Goal: Task Accomplishment & Management: Complete application form

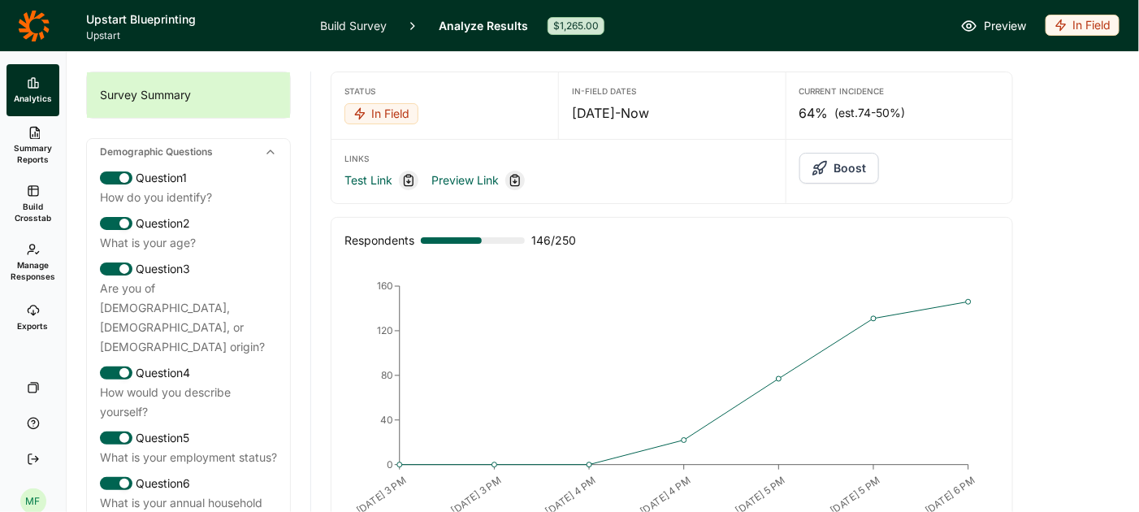
click at [40, 147] on span "Summary Reports" at bounding box center [33, 153] width 40 height 23
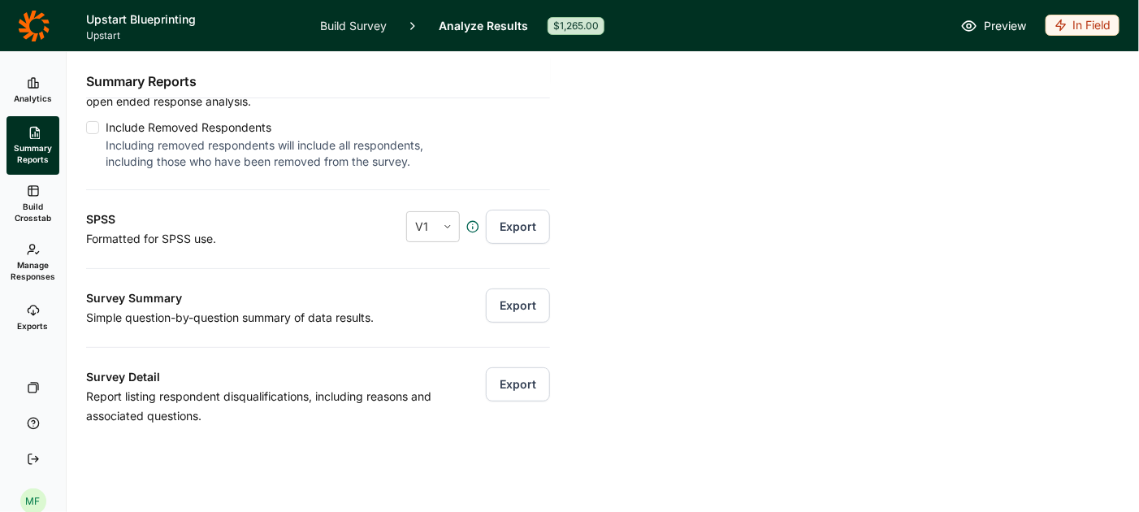
scroll to position [184, 0]
click at [521, 300] on button "Export" at bounding box center [518, 305] width 64 height 34
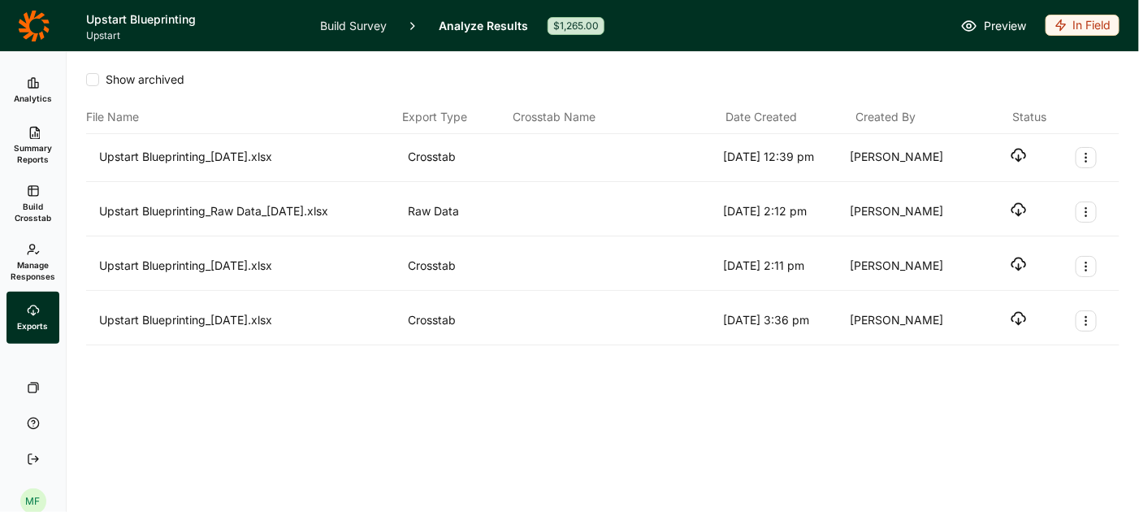
click at [1018, 157] on icon "button" at bounding box center [1018, 155] width 16 height 16
click at [118, 24] on h1 "Upstart Blueprinting" at bounding box center [193, 19] width 214 height 19
click at [336, 27] on link "Build Survey" at bounding box center [353, 25] width 67 height 51
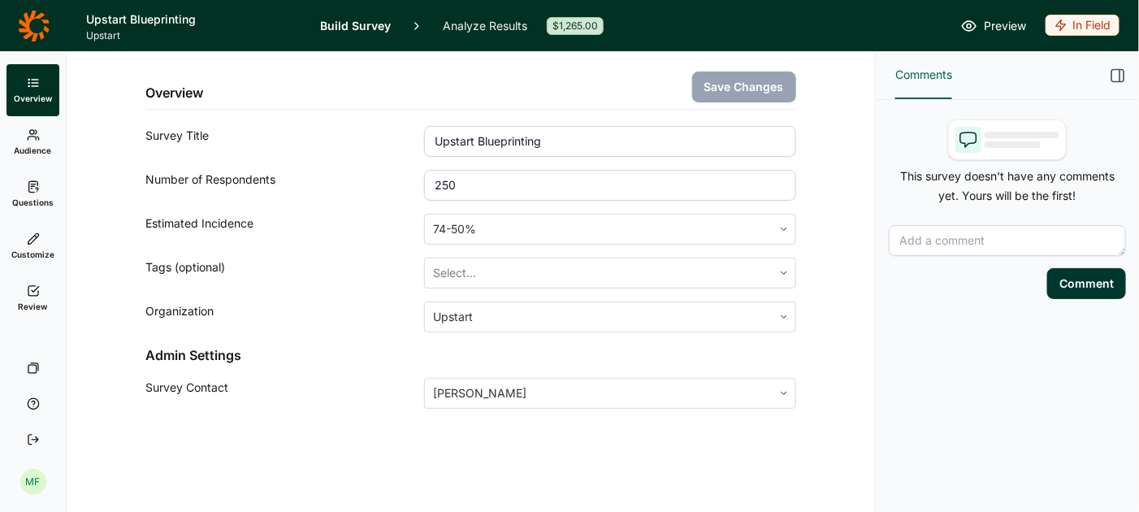
click at [32, 140] on icon at bounding box center [33, 134] width 13 height 13
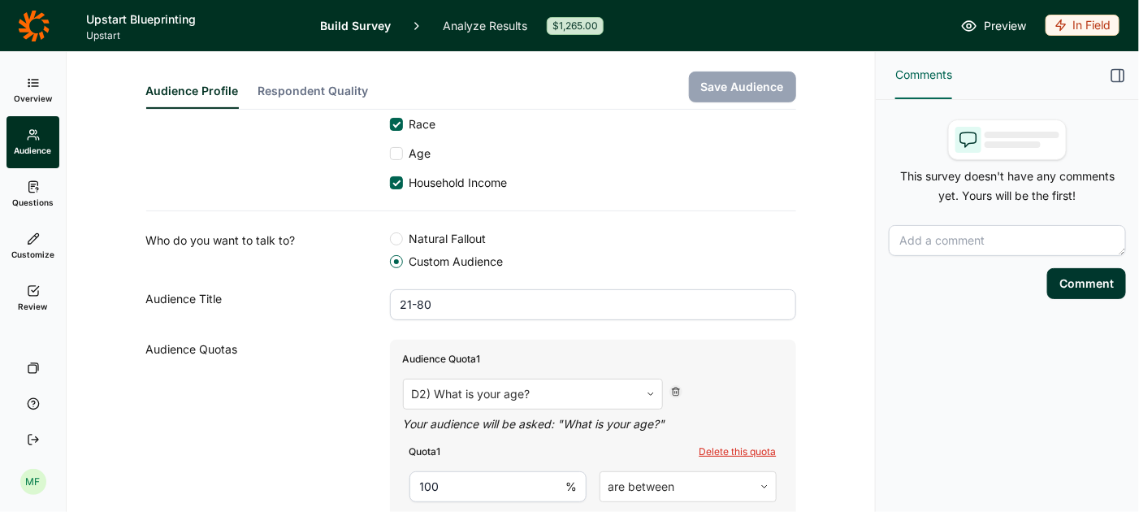
scroll to position [240, 0]
click at [439, 304] on input "21-80" at bounding box center [593, 302] width 406 height 31
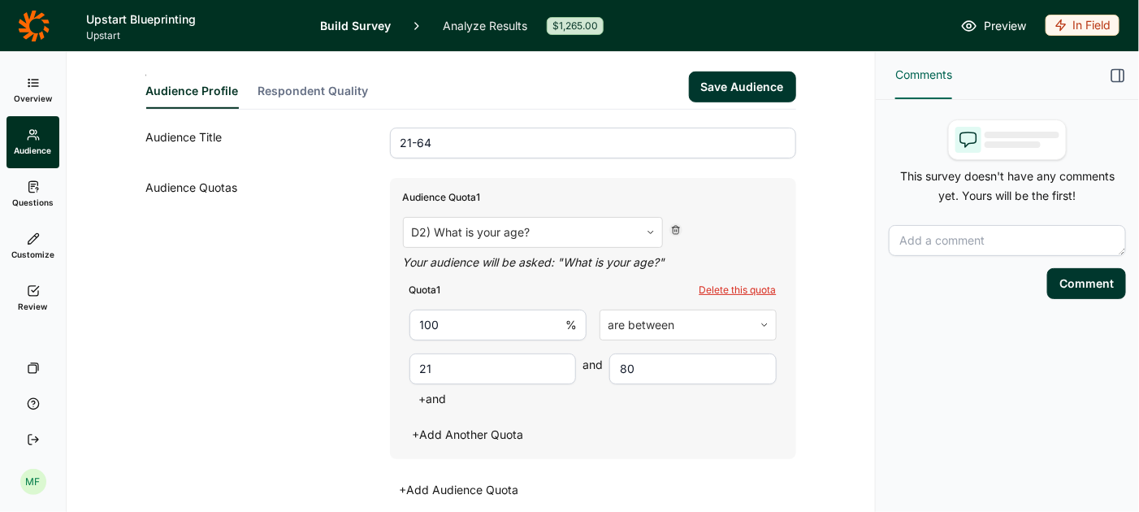
scroll to position [404, 0]
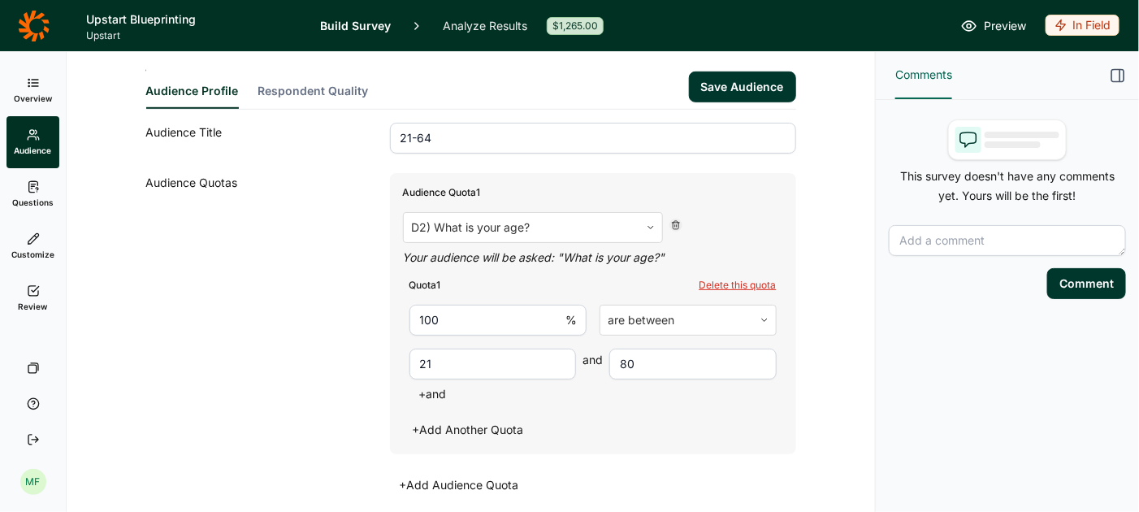
type input "21-64"
click at [625, 364] on input "80" at bounding box center [692, 363] width 167 height 31
type input "8"
type input "64"
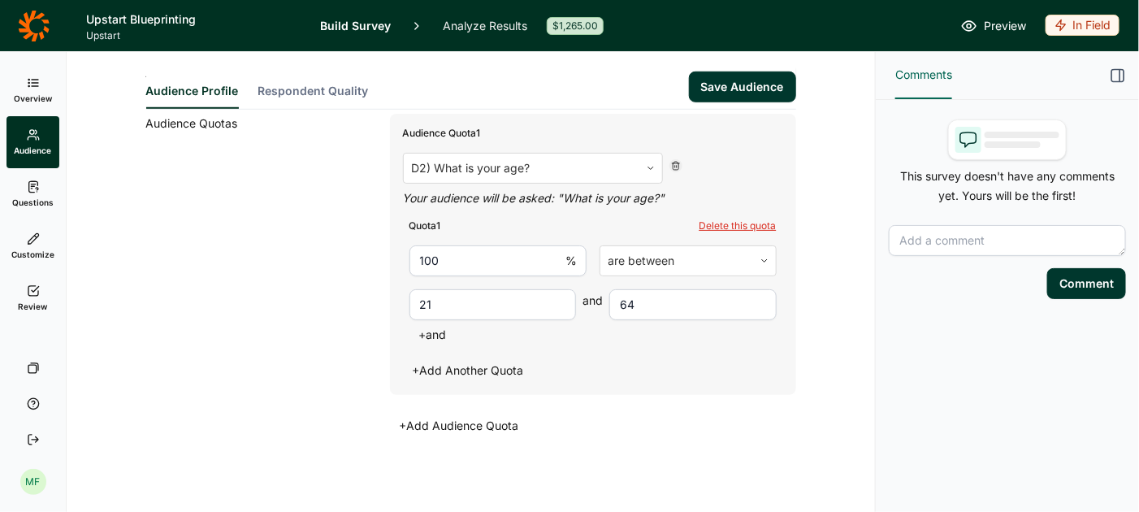
click at [754, 83] on button "Save Audience" at bounding box center [742, 86] width 107 height 31
click at [28, 307] on span "Review" at bounding box center [33, 306] width 29 height 11
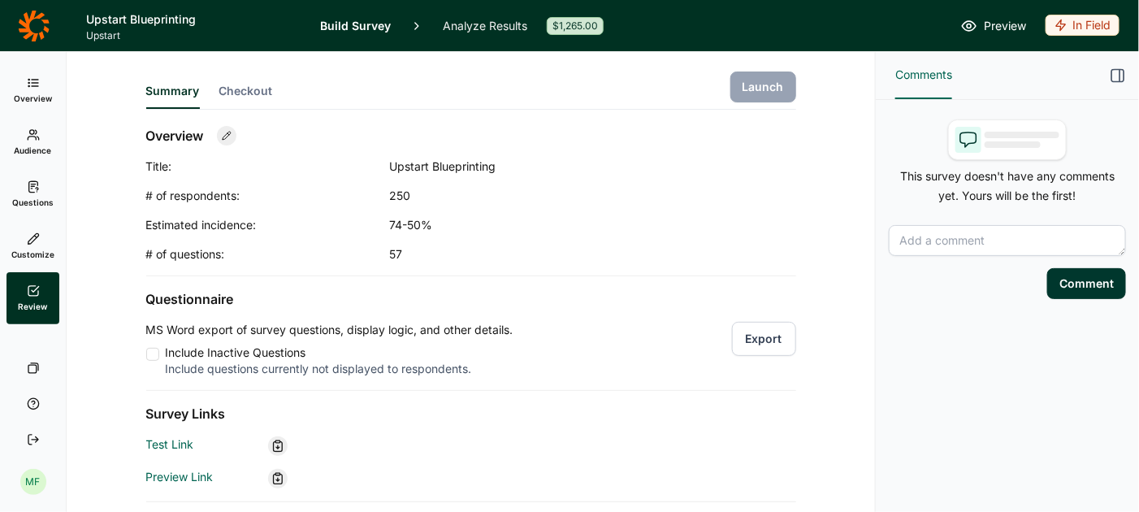
click at [474, 23] on link "Analyze Results" at bounding box center [485, 25] width 84 height 51
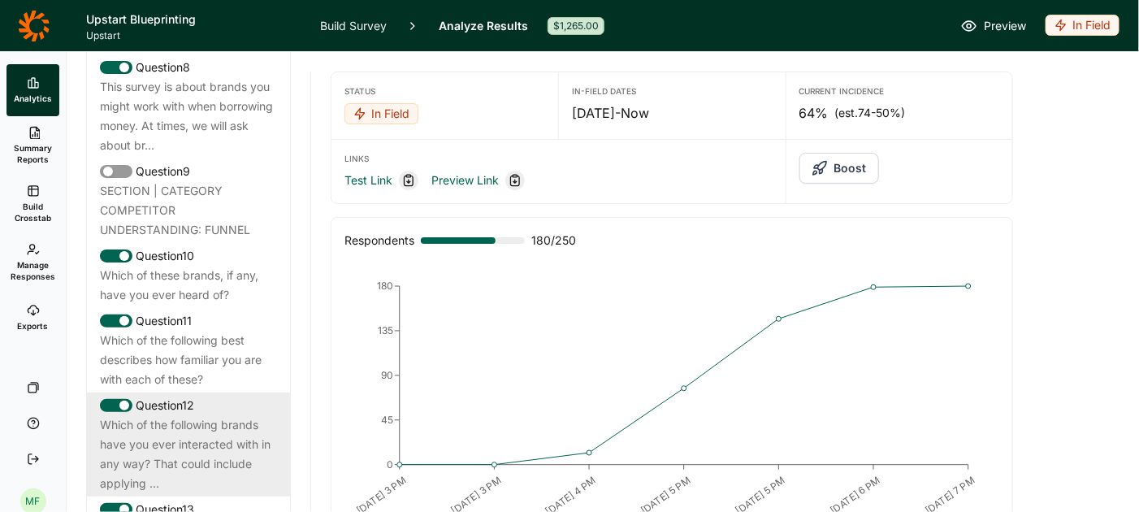
scroll to position [1395, 0]
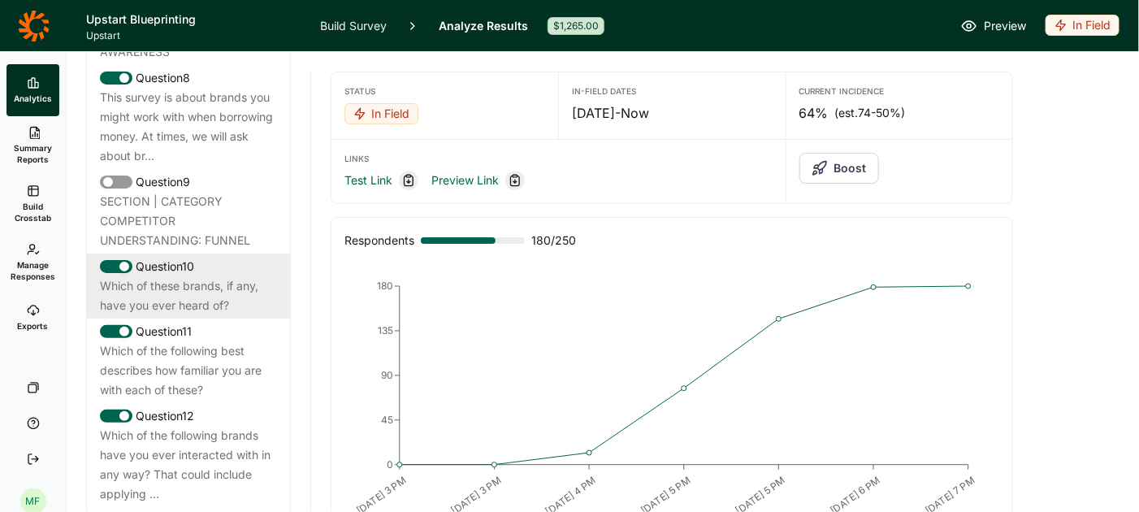
click at [167, 276] on div "Which of these brands, if any, have you ever heard of?" at bounding box center [188, 295] width 177 height 39
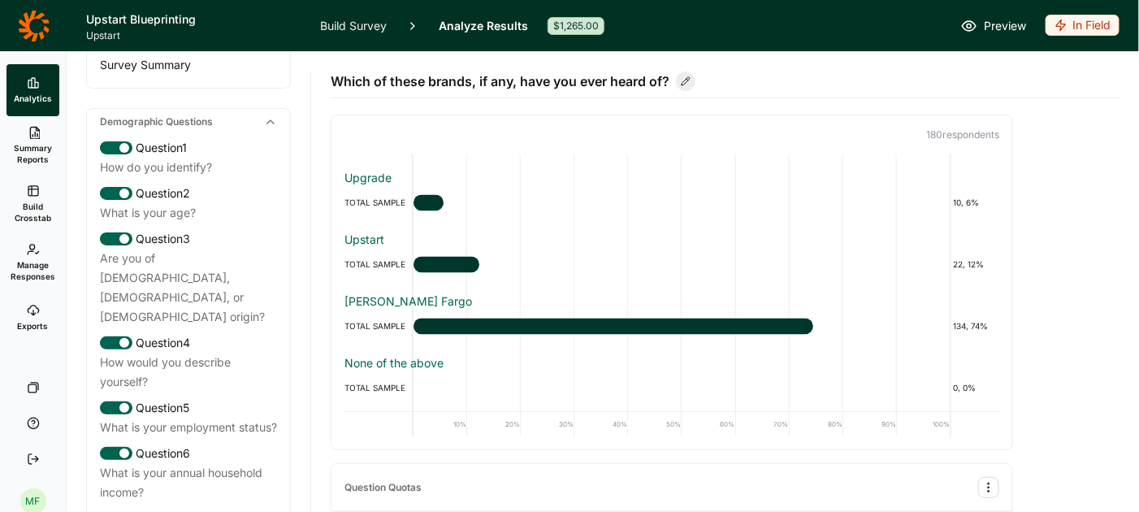
scroll to position [0, 0]
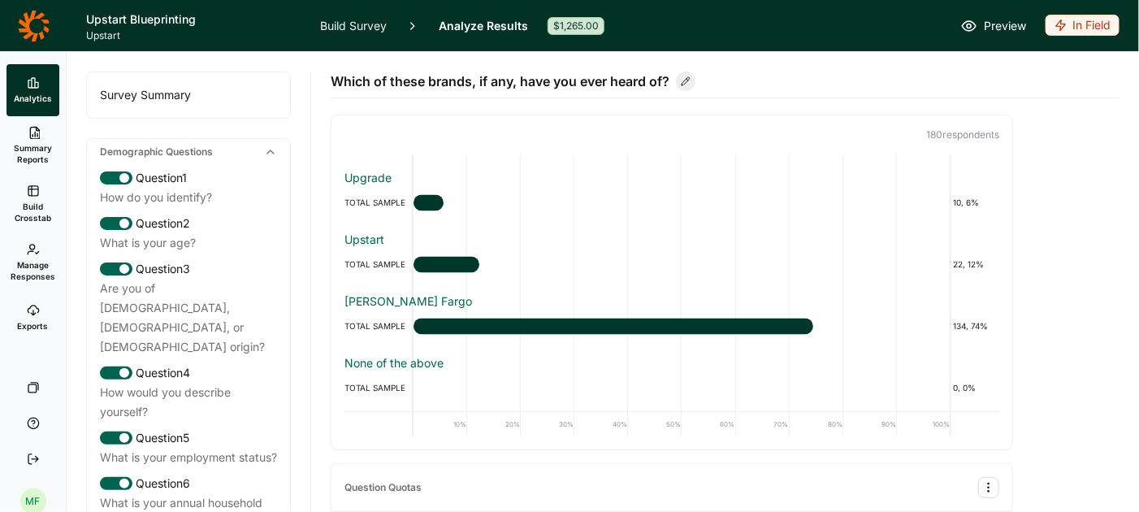
click at [32, 147] on span "Summary Reports" at bounding box center [33, 153] width 40 height 23
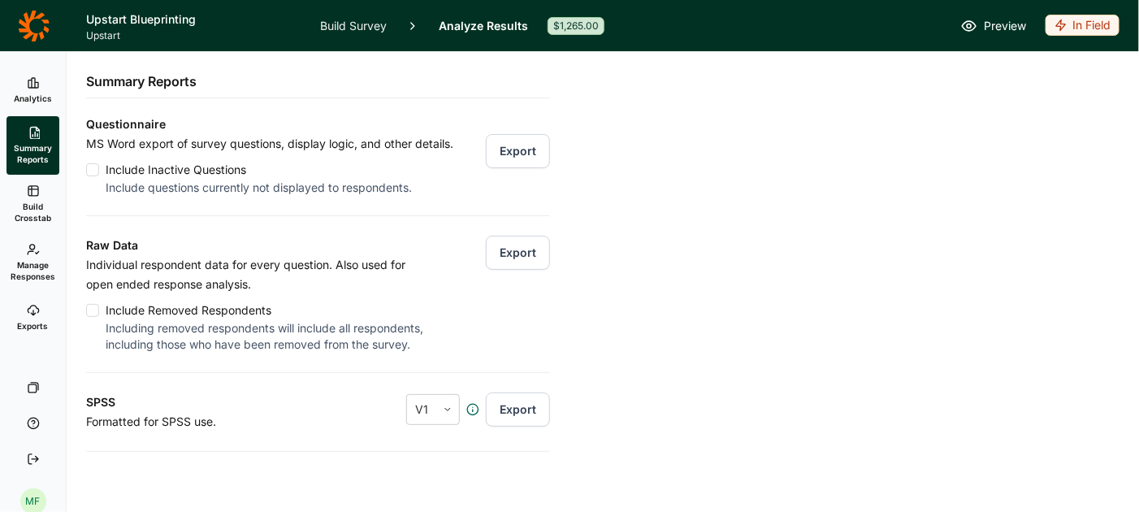
click at [32, 81] on icon at bounding box center [33, 82] width 13 height 13
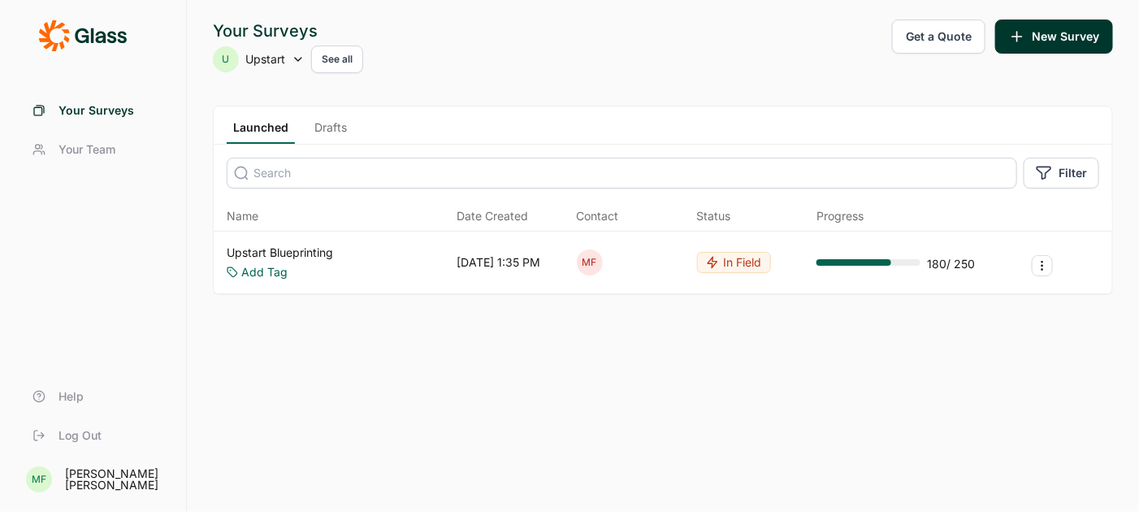
click at [936, 35] on button "Get a Quote" at bounding box center [938, 36] width 93 height 34
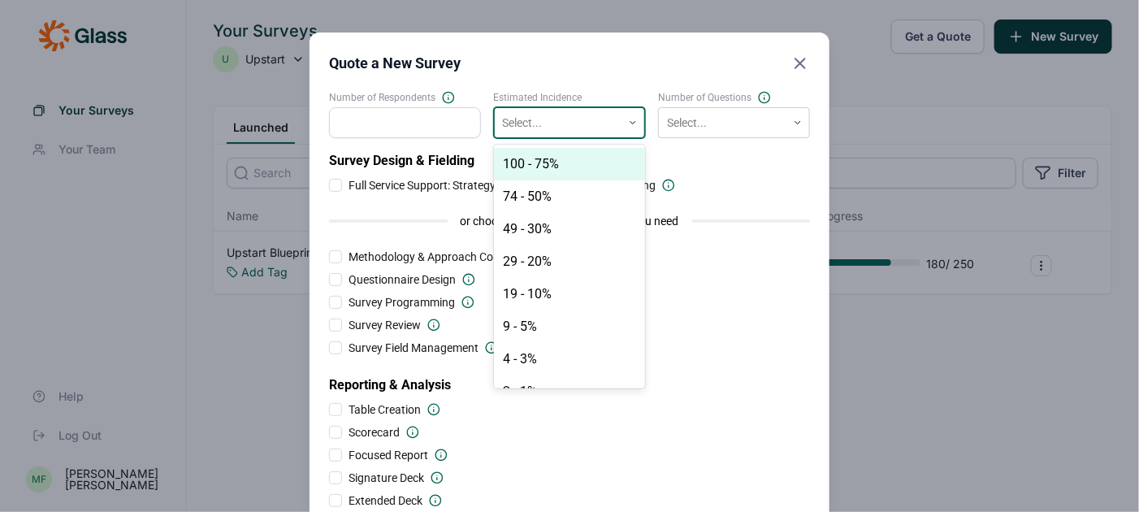
click at [639, 127] on div at bounding box center [632, 123] width 23 height 10
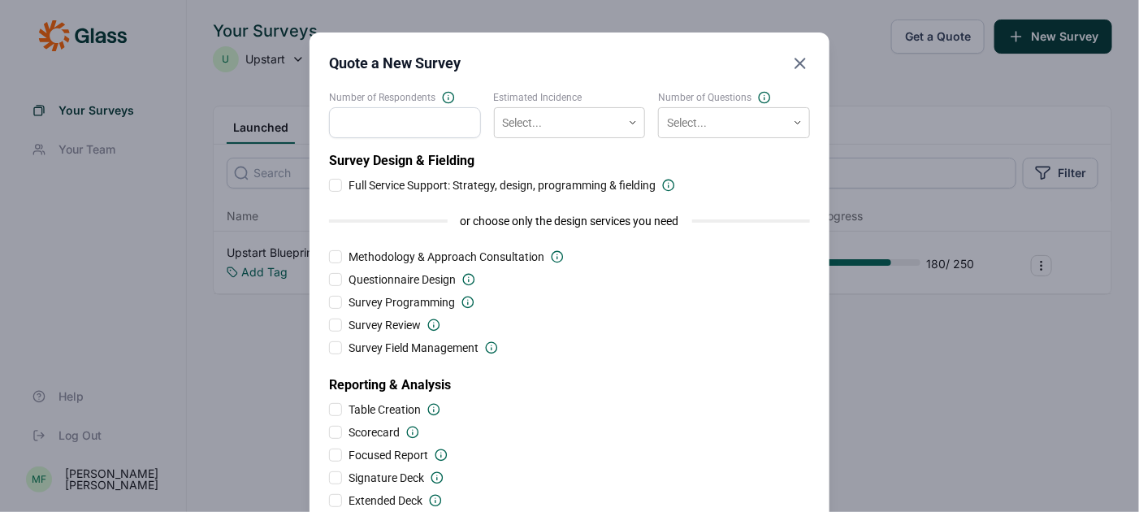
click at [795, 65] on icon "Close" at bounding box center [799, 63] width 19 height 19
